Goal: Information Seeking & Learning: Check status

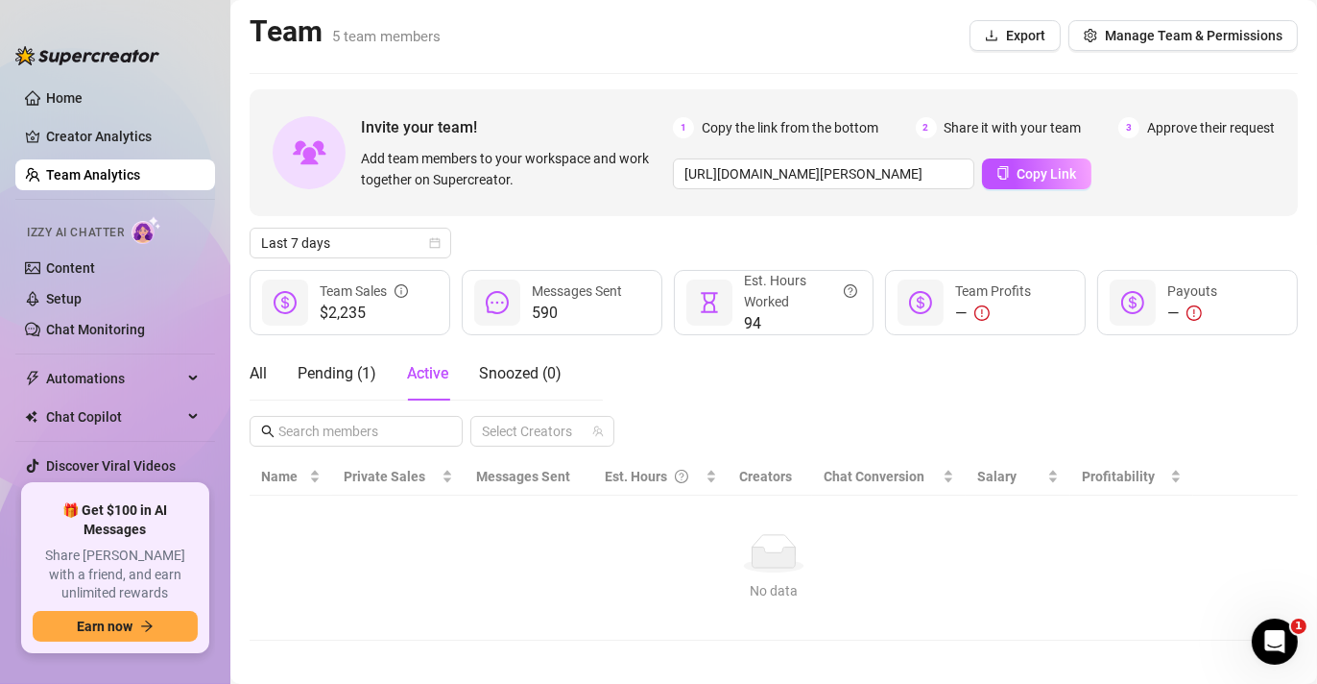
click at [516, 288] on div "590 Messages Sent" at bounding box center [562, 302] width 201 height 65
click at [395, 236] on span "Last 7 days" at bounding box center [350, 242] width 179 height 29
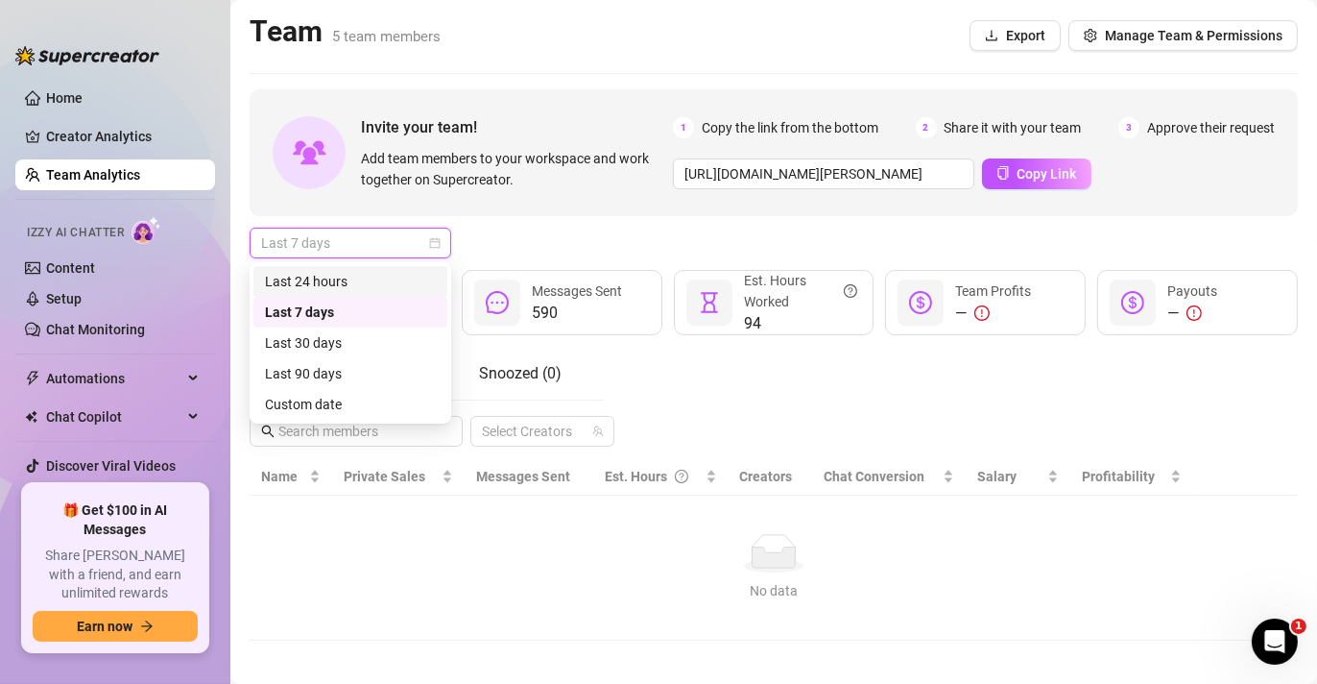
click at [366, 281] on div "Last 24 hours" at bounding box center [350, 281] width 171 height 21
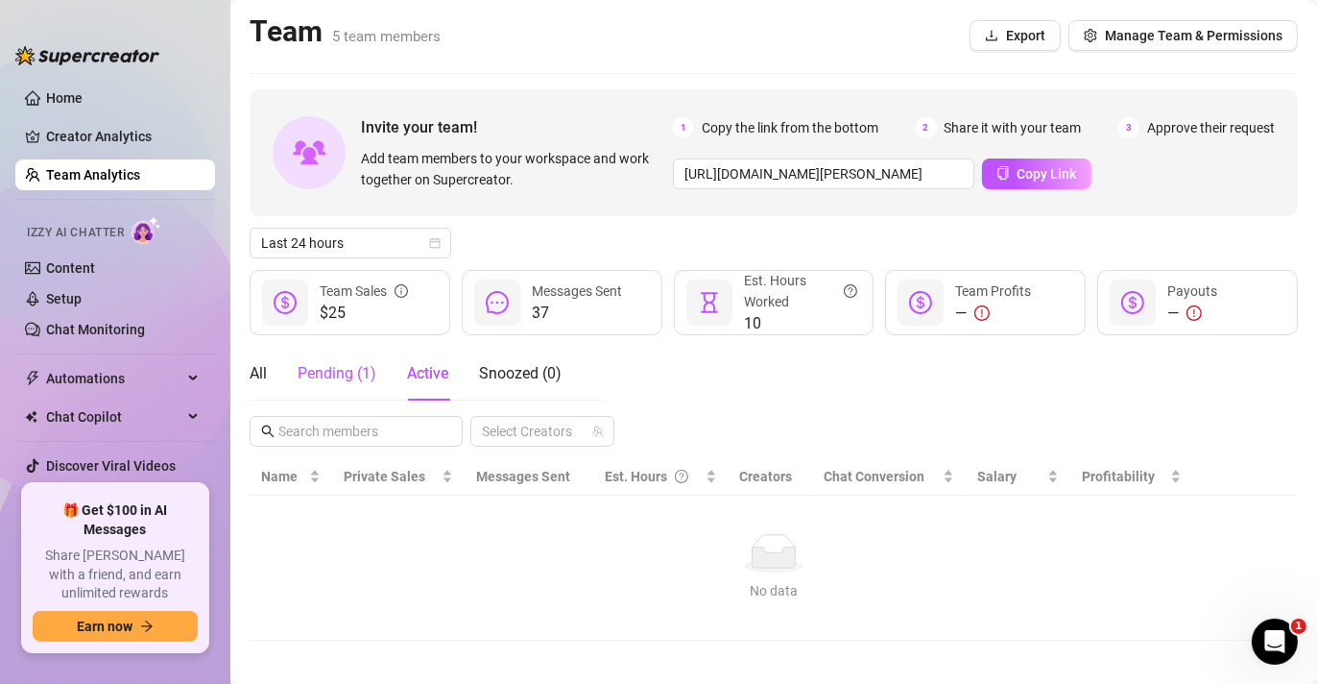
click at [368, 383] on div "Pending ( 1 )" at bounding box center [337, 373] width 79 height 23
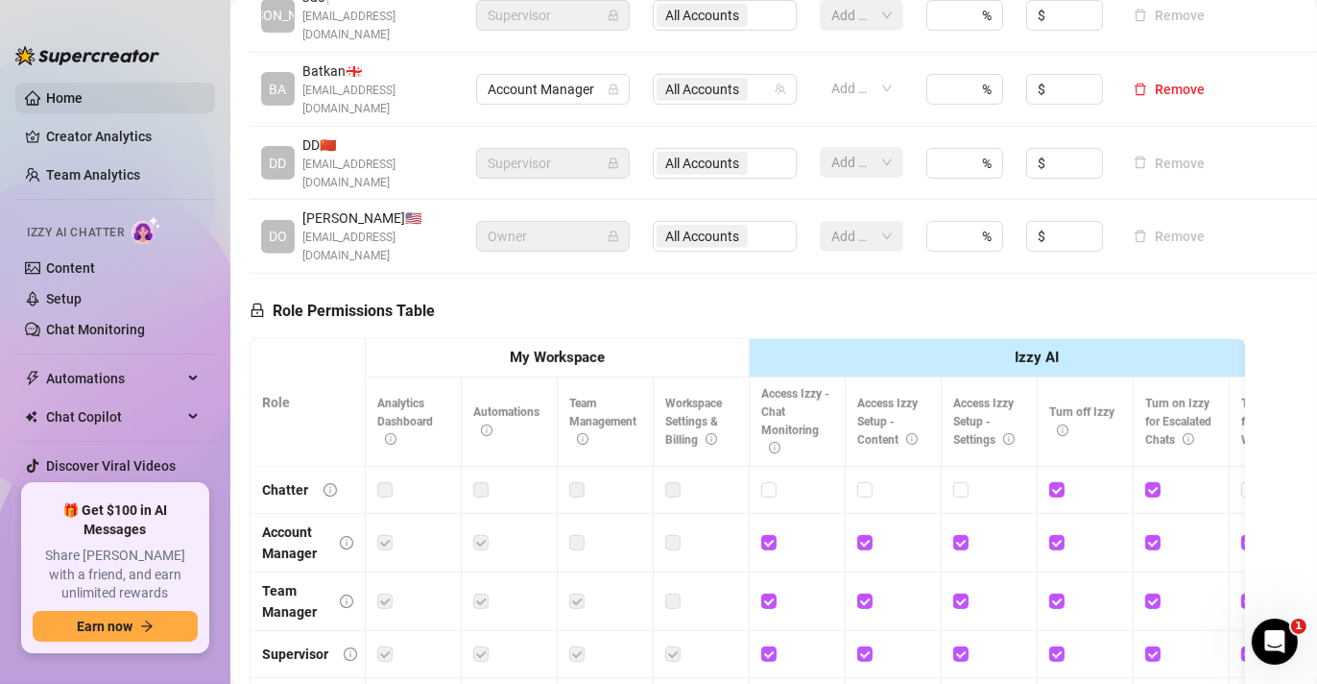
click at [50, 95] on link "Home" at bounding box center [64, 97] width 36 height 15
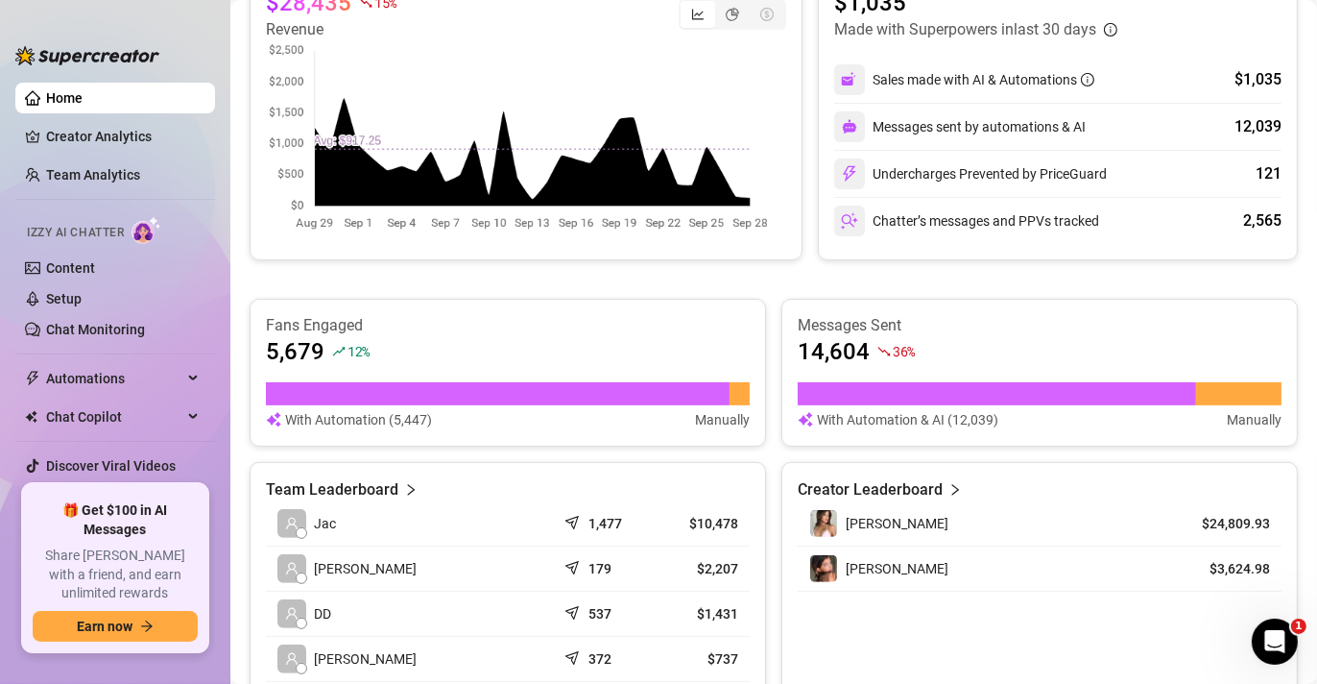
scroll to position [518, 0]
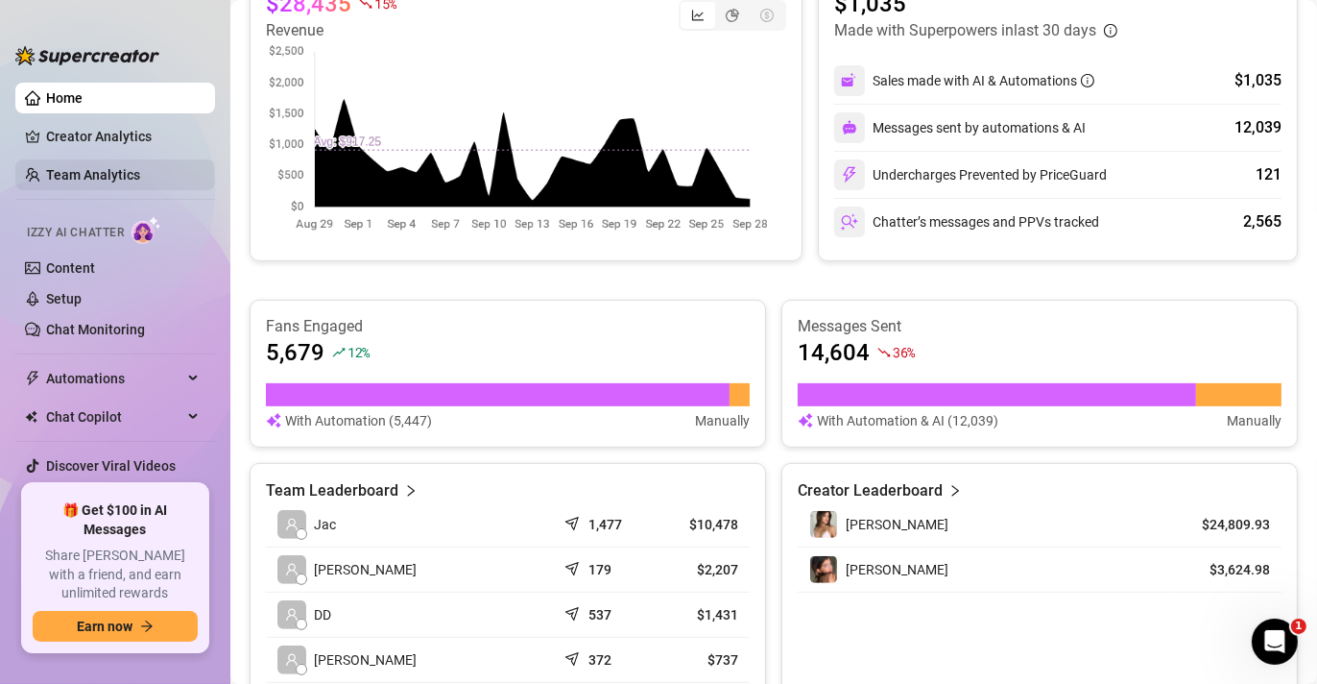
click at [84, 174] on link "Team Analytics" at bounding box center [93, 174] width 94 height 15
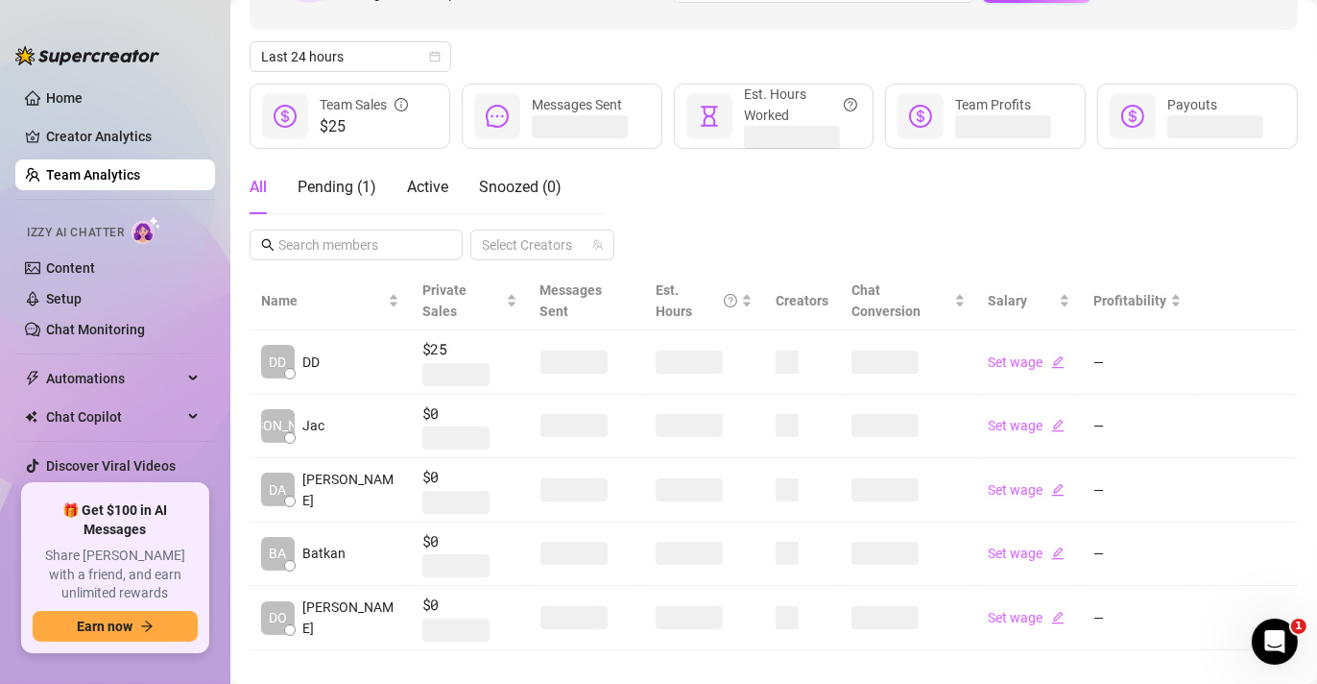
scroll to position [167, 0]
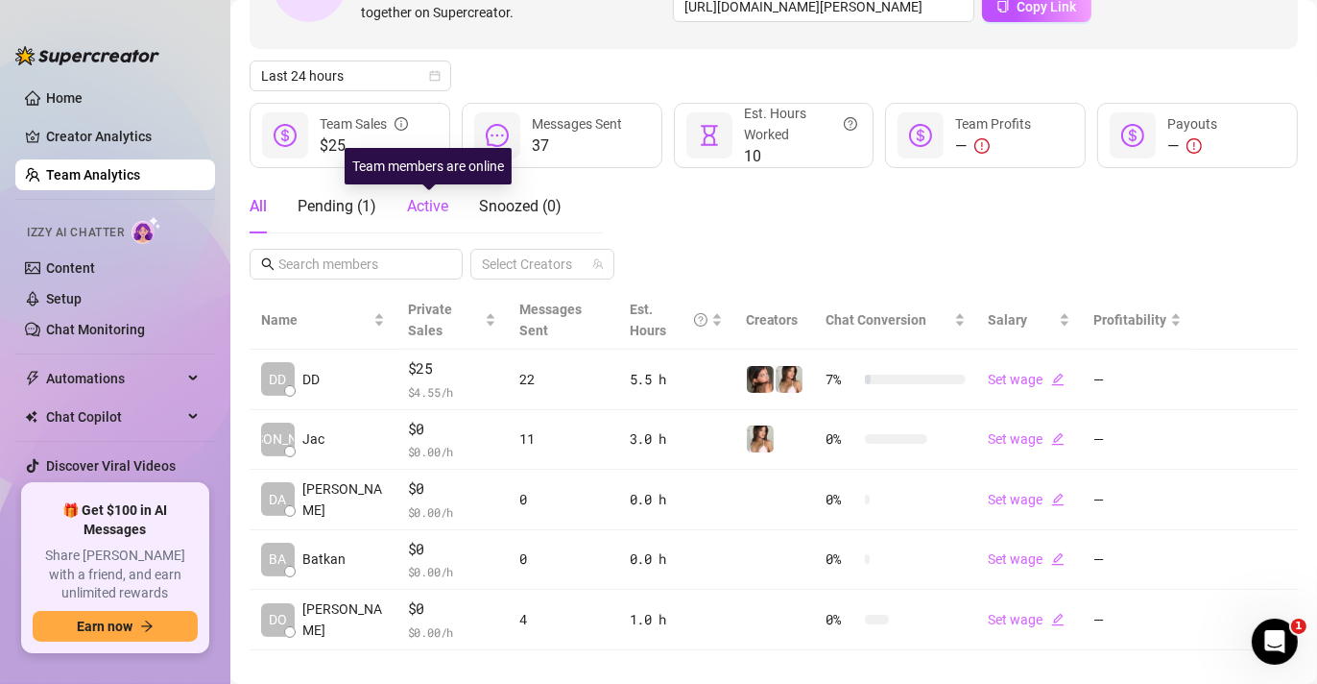
click at [429, 208] on span "Active" at bounding box center [427, 206] width 41 height 18
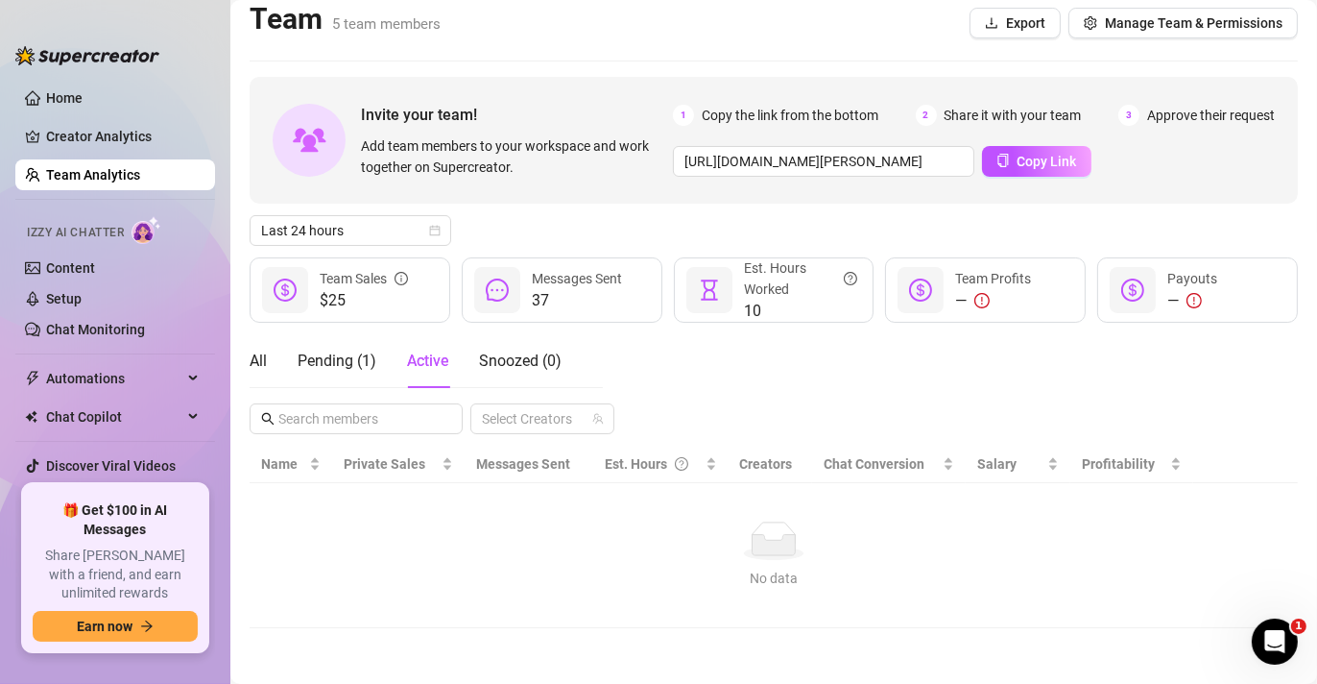
click at [332, 290] on span "$25" at bounding box center [364, 300] width 88 height 23
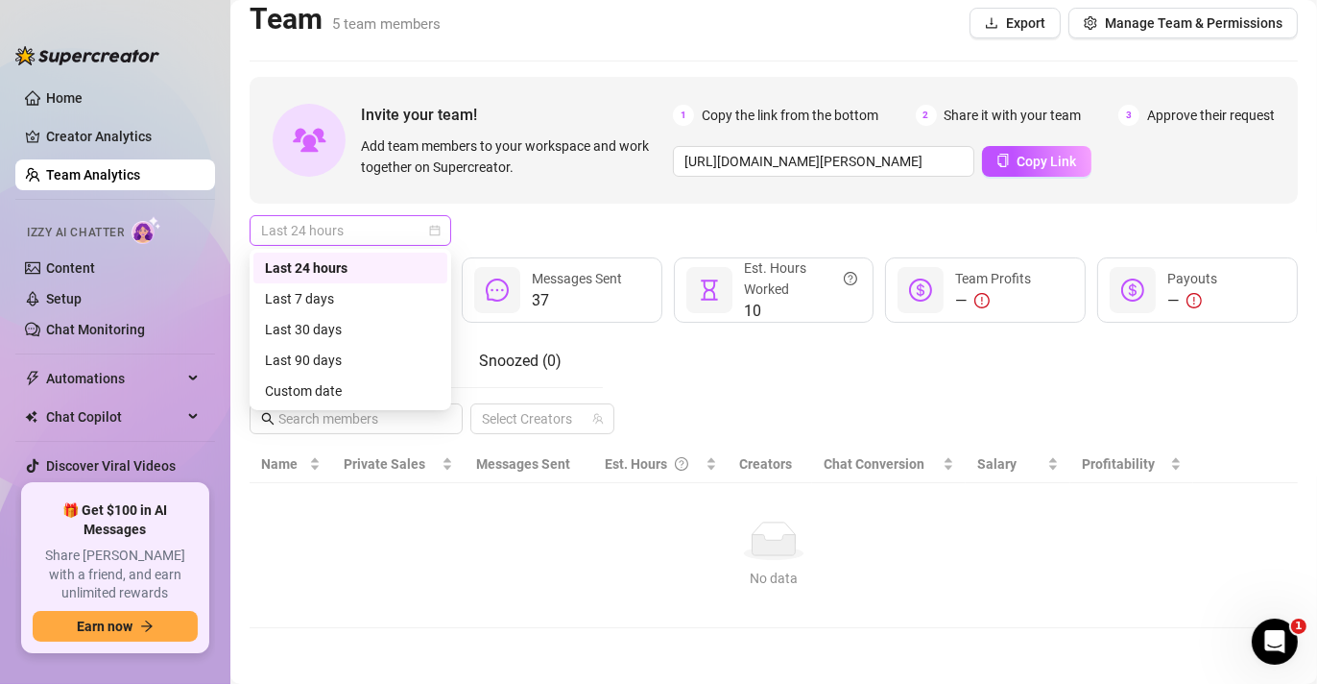
click at [321, 232] on span "Last 24 hours" at bounding box center [350, 230] width 179 height 29
click at [326, 252] on div "Last 24 hours" at bounding box center [350, 267] width 194 height 31
click at [427, 236] on span "Last 24 hours" at bounding box center [350, 230] width 179 height 29
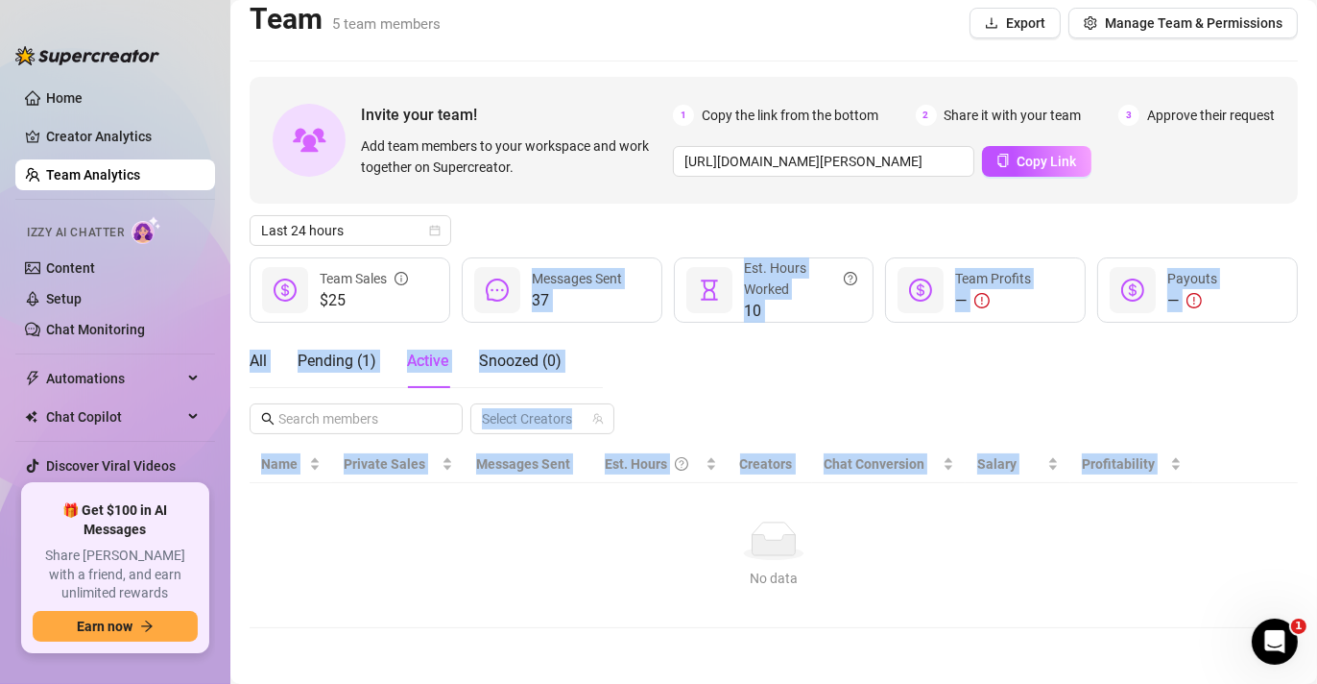
drag, startPoint x: 584, startPoint y: 539, endPoint x: 516, endPoint y: 276, distance: 271.5
click at [516, 276] on div "Invite your team! Add team members to your workspace and work together on Super…" at bounding box center [774, 352] width 1048 height 551
click at [663, 356] on div "All Pending ( 1 ) Active Snoozed ( 0 ) Select Creators" at bounding box center [774, 384] width 1048 height 100
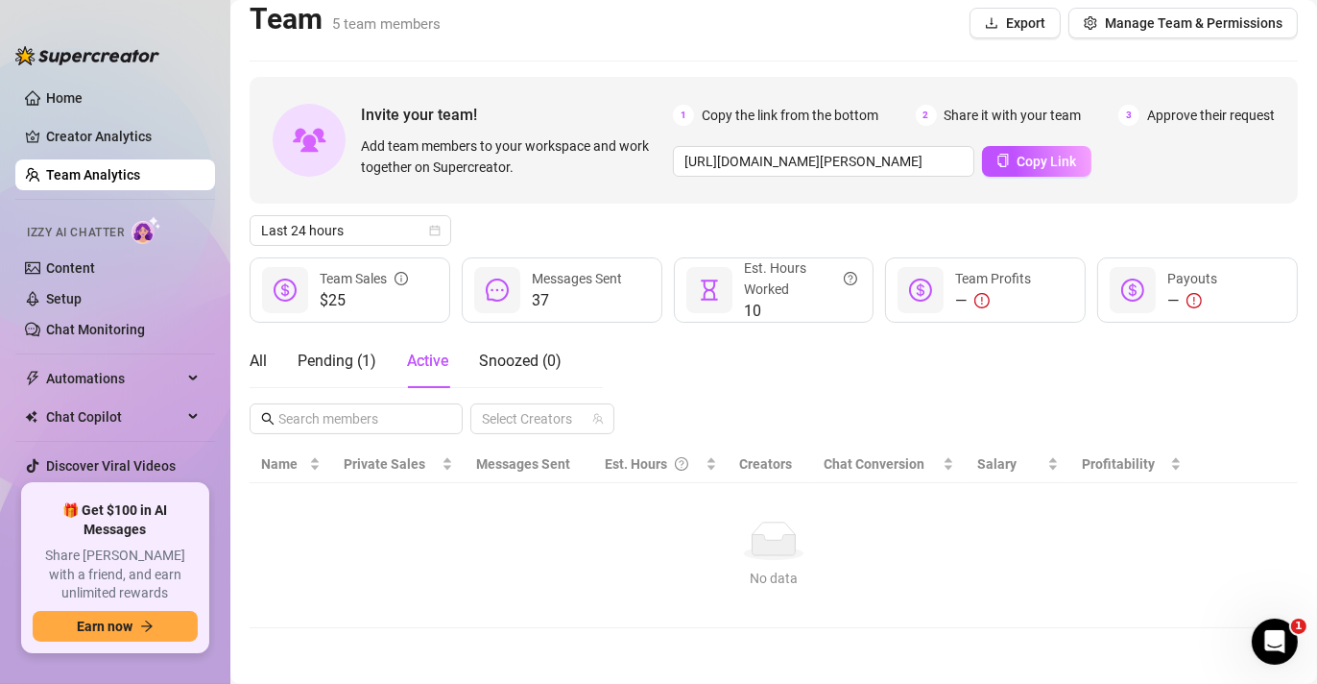
click at [532, 294] on span "37" at bounding box center [577, 300] width 90 height 23
drag, startPoint x: 532, startPoint y: 294, endPoint x: 488, endPoint y: 276, distance: 47.8
click at [488, 276] on div "37 Messages Sent" at bounding box center [562, 289] width 201 height 65
click at [488, 276] on div at bounding box center [497, 290] width 46 height 46
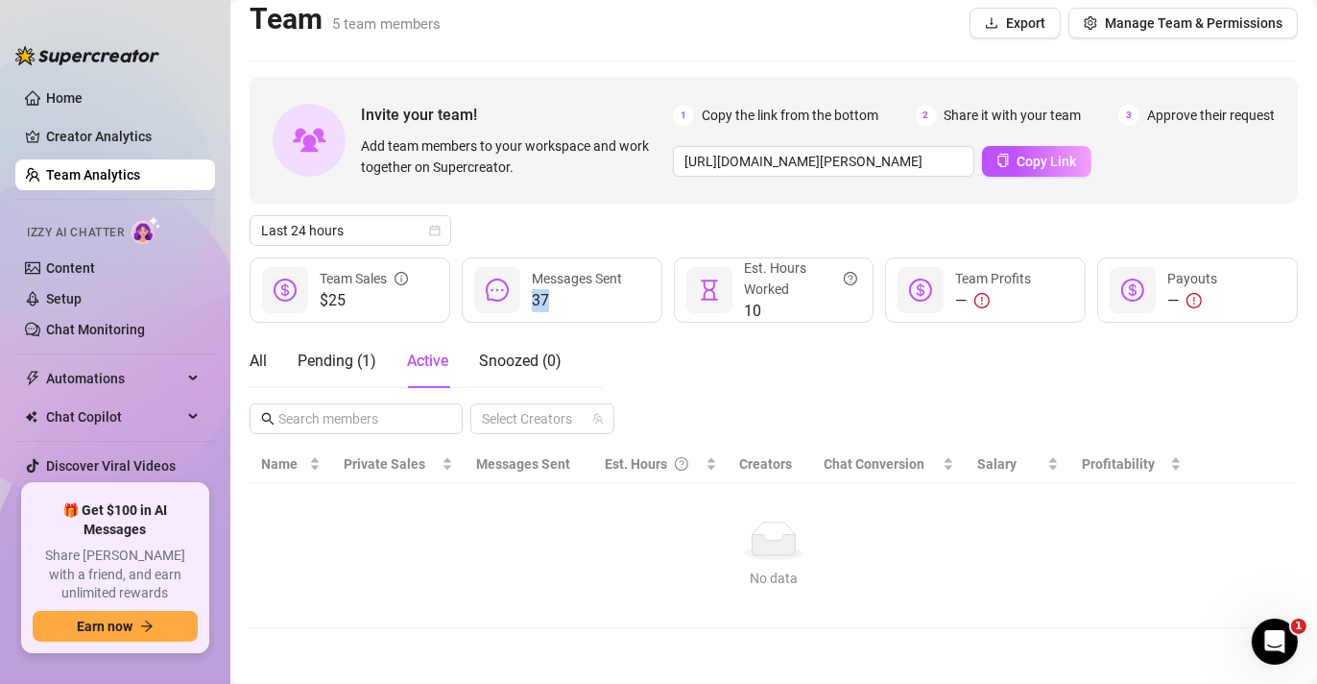
click at [488, 276] on div at bounding box center [497, 290] width 46 height 46
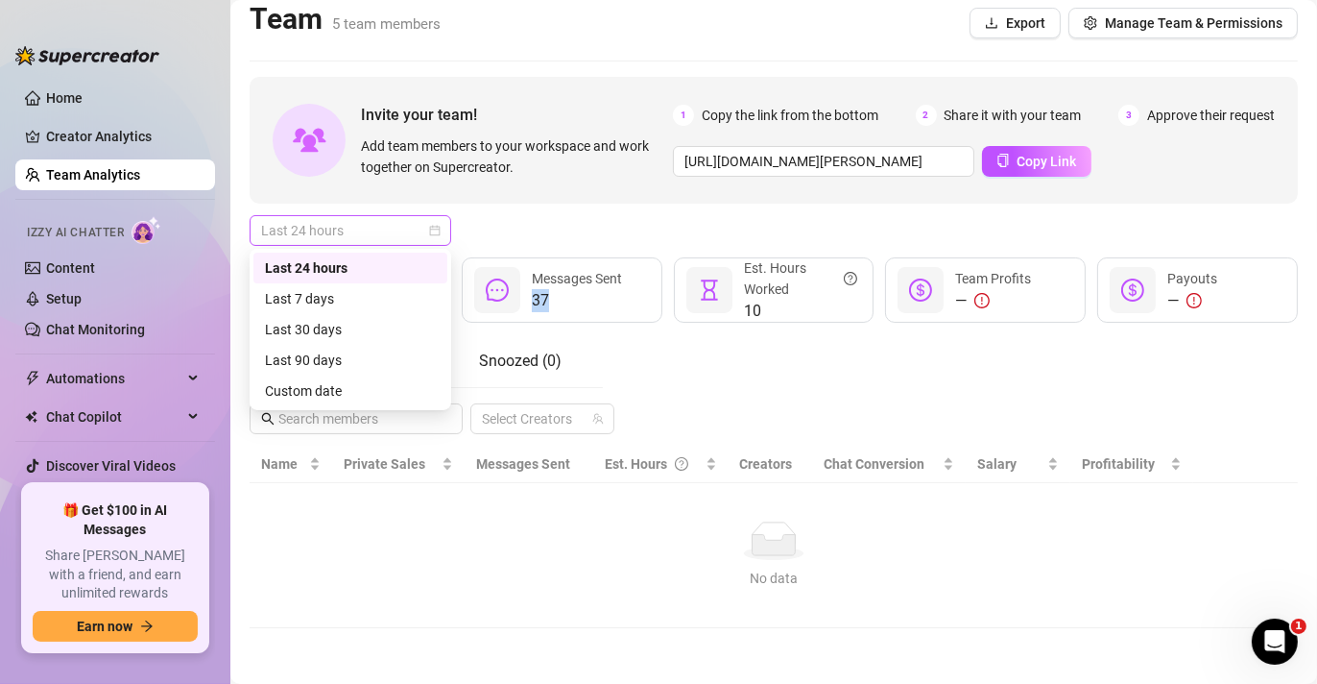
click at [402, 219] on span "Last 24 hours" at bounding box center [350, 230] width 179 height 29
click at [344, 381] on div "Custom date" at bounding box center [350, 390] width 171 height 21
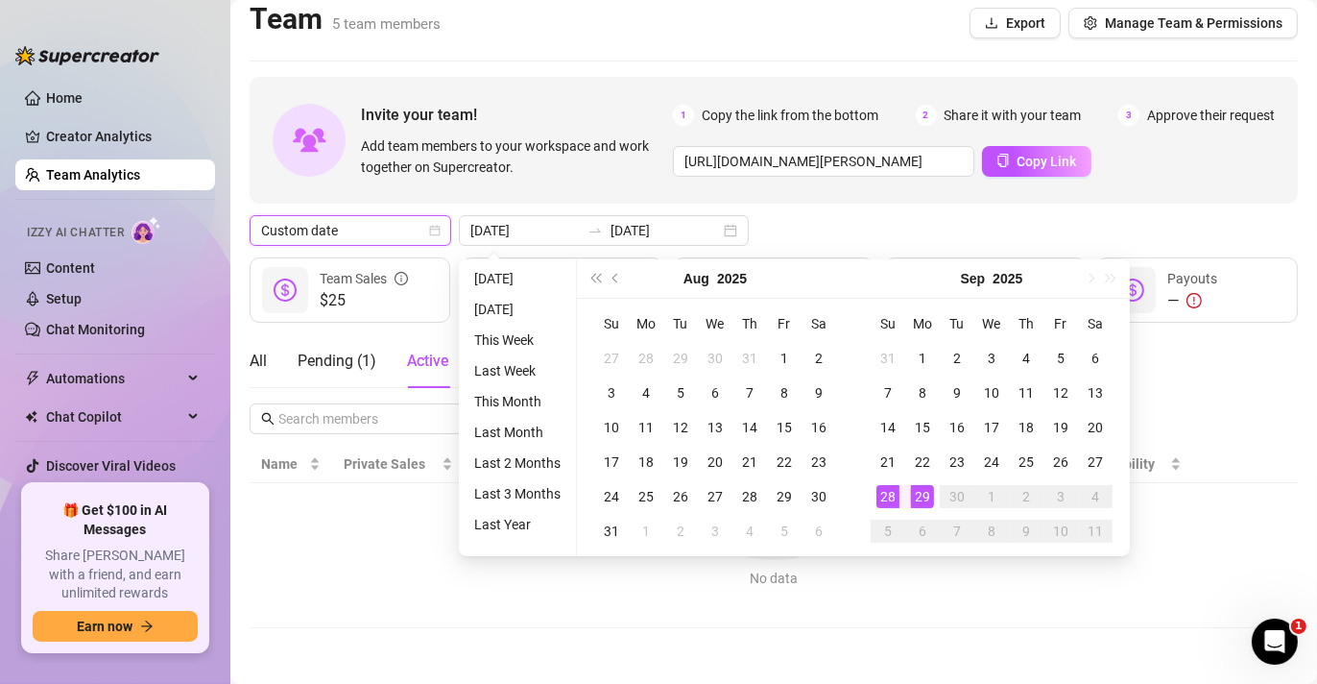
type input "[DATE]"
click at [925, 494] on div "29" at bounding box center [922, 496] width 23 height 23
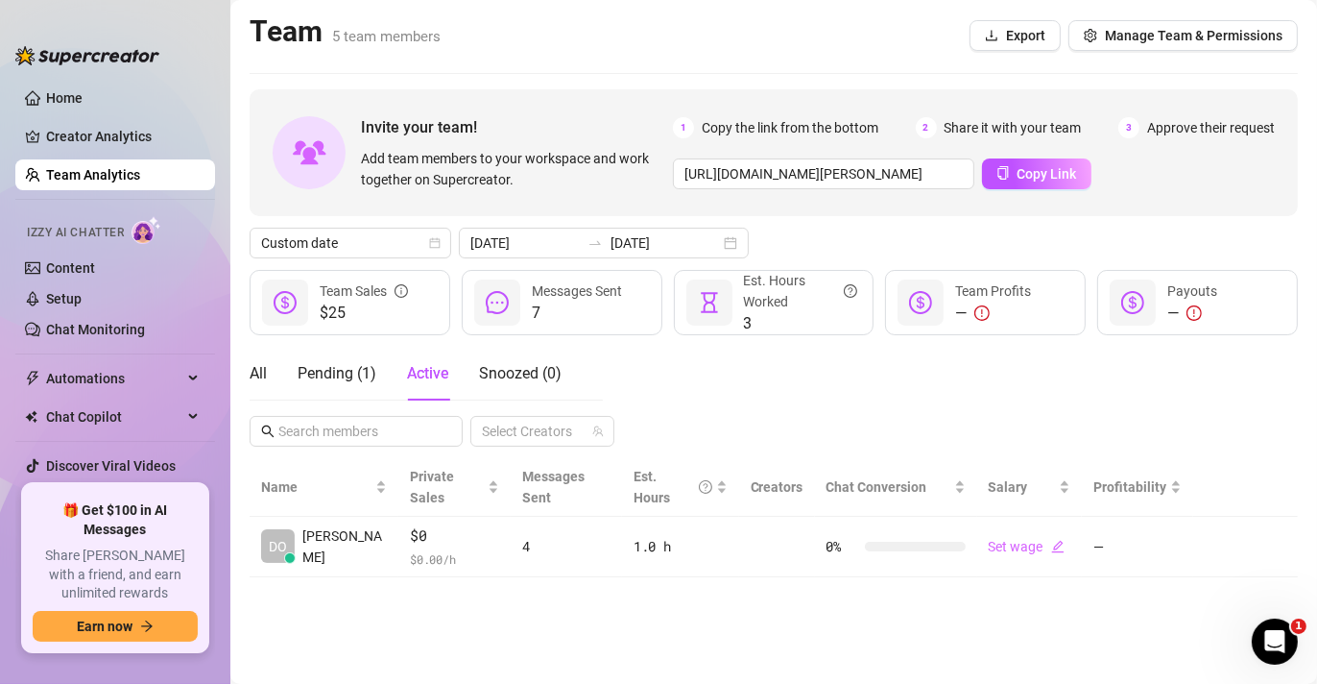
scroll to position [0, 0]
